Goal: Information Seeking & Learning: Learn about a topic

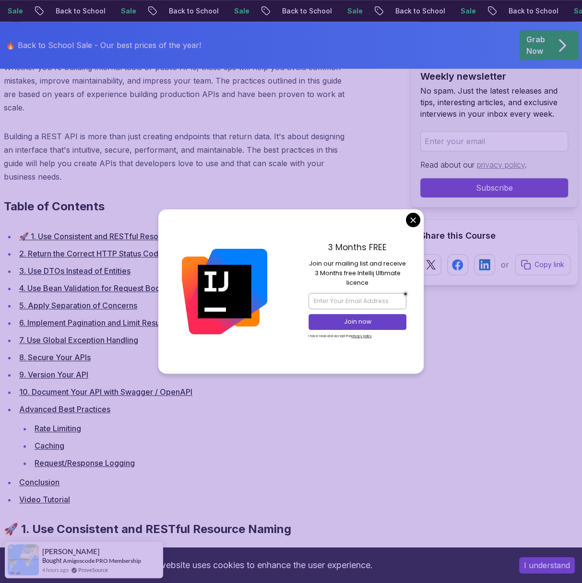
scroll to position [528, 0]
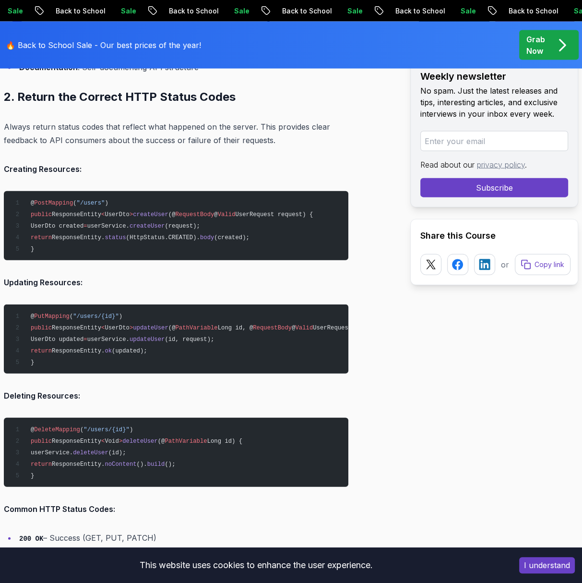
scroll to position [1632, 0]
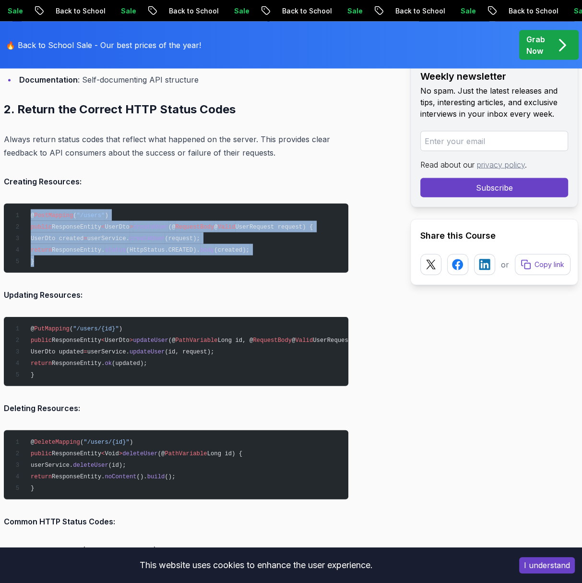
drag, startPoint x: 39, startPoint y: 261, endPoint x: 27, endPoint y: 210, distance: 52.3
click at [27, 210] on pre "@ PostMapping ( "/users" ) public ResponseEntity < UserDto > createUser (@ Requ…" at bounding box center [176, 237] width 345 height 69
copy code "@ PostMapping ( "/users" ) public ResponseEntity < UserDto > createUser (@ Requ…"
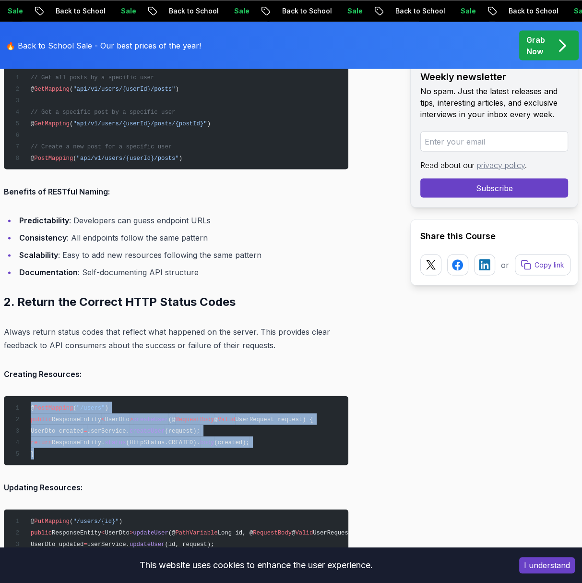
scroll to position [1440, 0]
drag, startPoint x: 254, startPoint y: 420, endPoint x: 18, endPoint y: 303, distance: 263.5
copy div "Return the Correct HTTP Status Codes Always return status codes that reflect wh…"
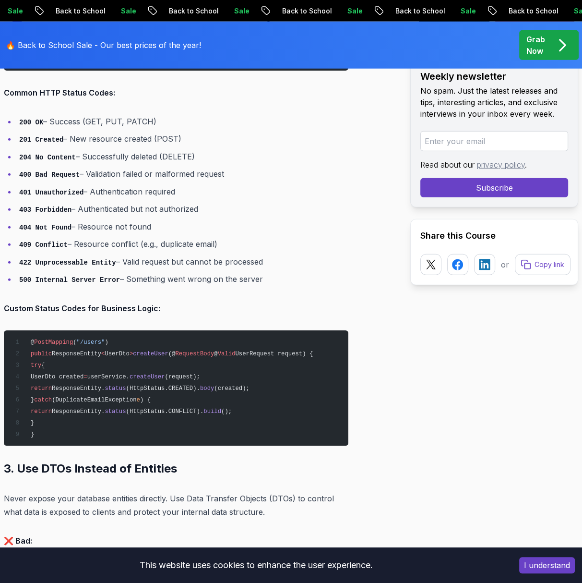
scroll to position [2111, 0]
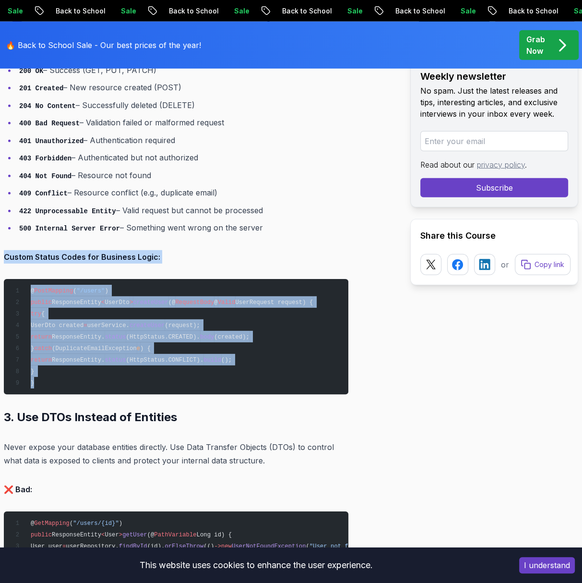
drag, startPoint x: 56, startPoint y: 385, endPoint x: 6, endPoint y: 261, distance: 133.9
copy div "Custom Status Codes for Business Logic: @ PostMapping ( "/users" ) public Respo…"
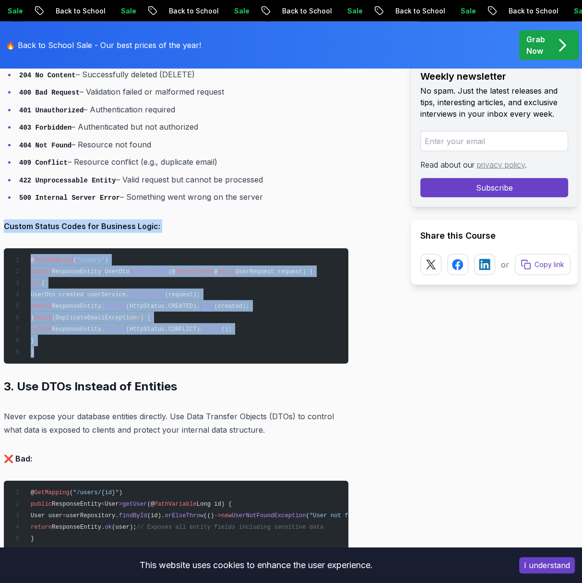
scroll to position [2159, 0]
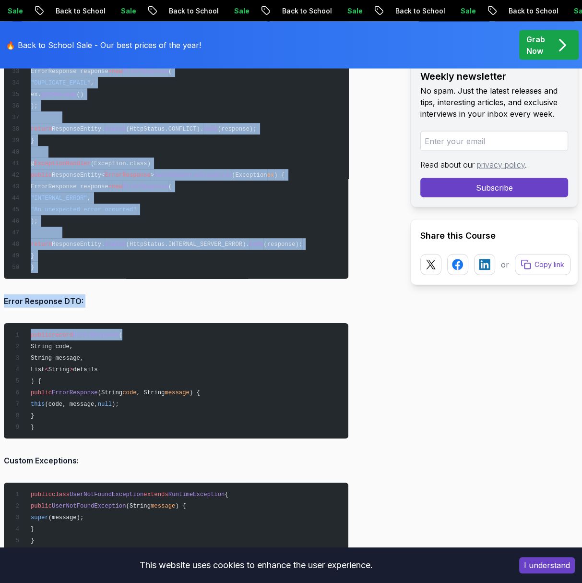
scroll to position [7582, 0]
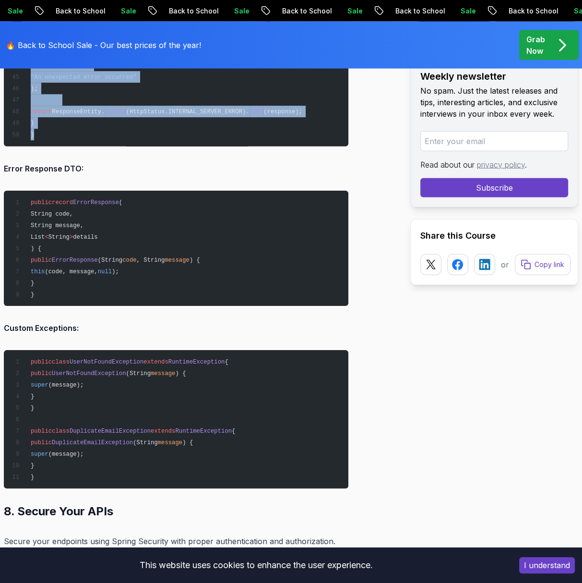
drag, startPoint x: 15, startPoint y: 168, endPoint x: 179, endPoint y: 171, distance: 163.2
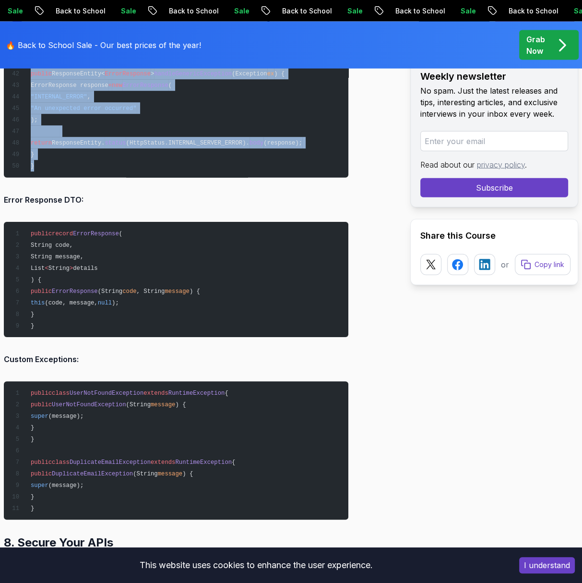
scroll to position [7534, 0]
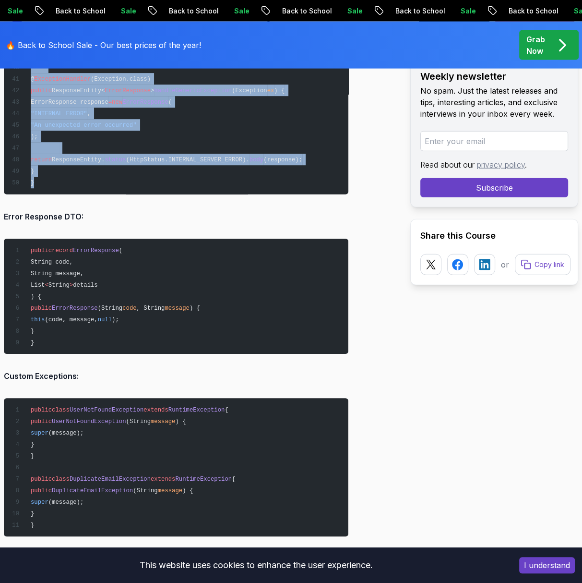
copy div "Use Global Exception Handling Handle errors in one place using @ControllerAdvic…"
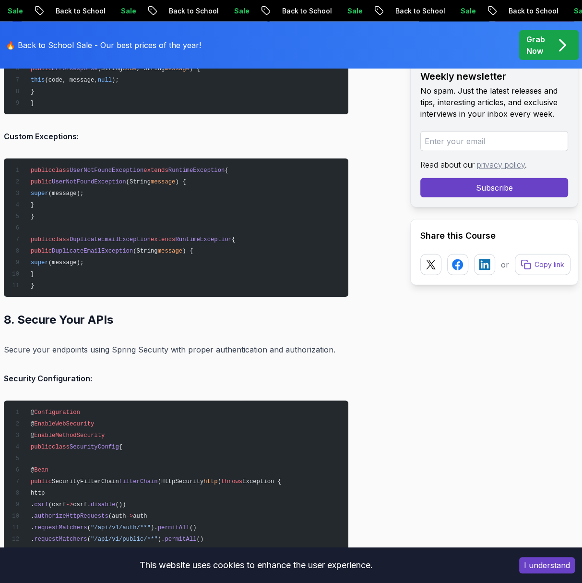
scroll to position [7774, 0]
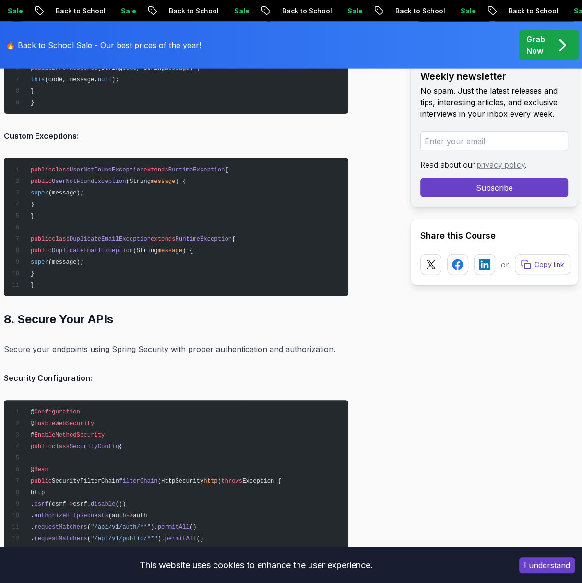
click at [229, 327] on h2 "8. Secure Your APIs" at bounding box center [176, 318] width 345 height 15
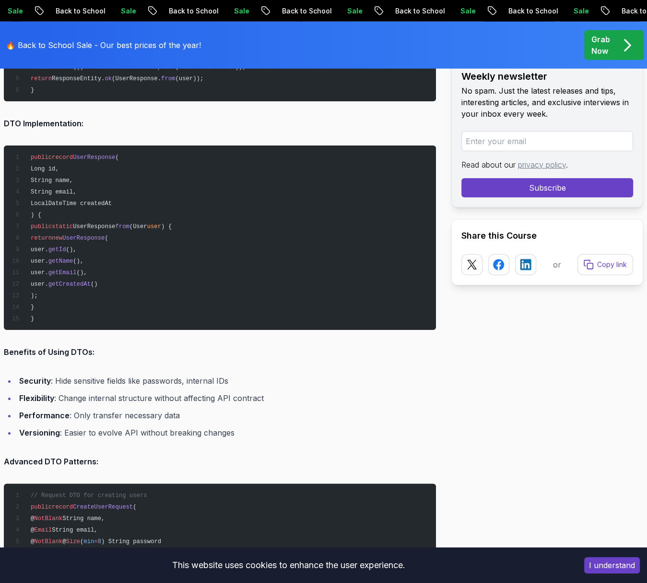
scroll to position [2570, 0]
